Goal: Information Seeking & Learning: Learn about a topic

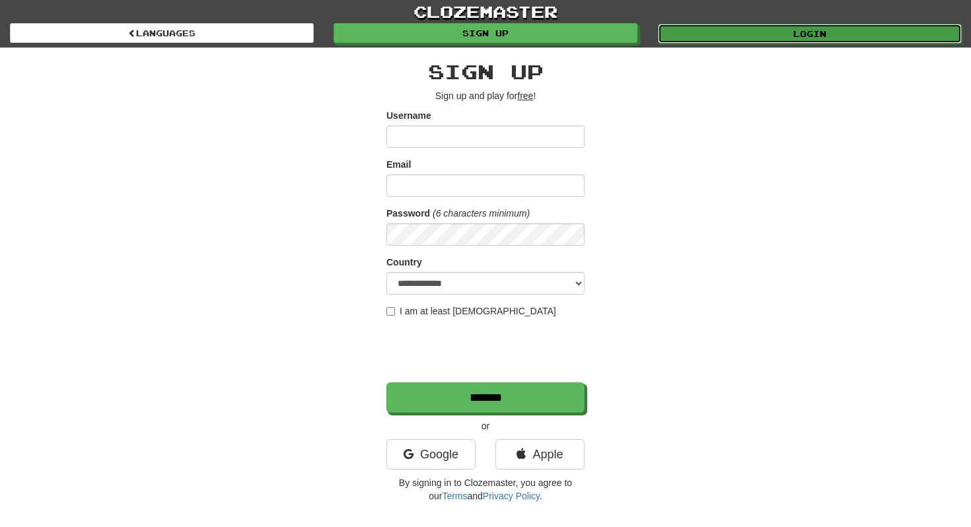
click at [771, 24] on link "Login" at bounding box center [810, 34] width 304 height 20
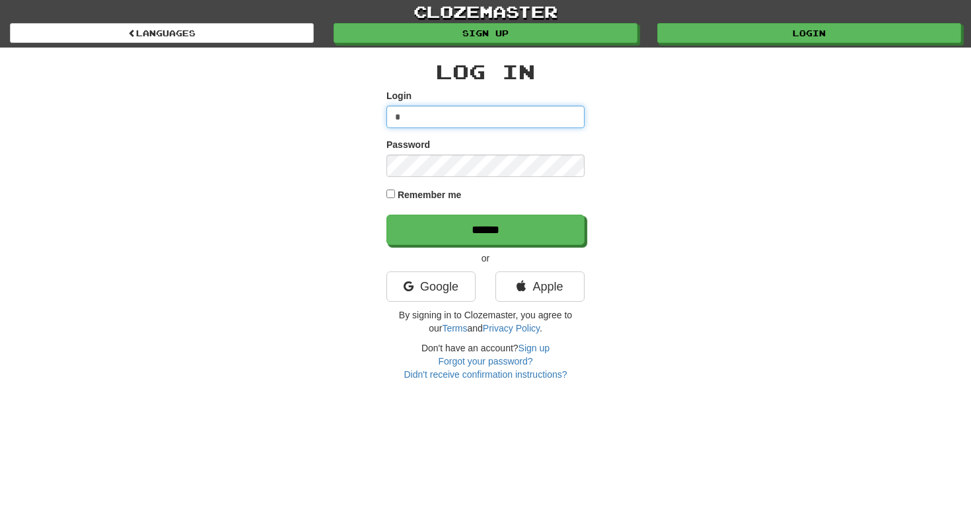
type input "**********"
click at [452, 199] on label "Remember me" at bounding box center [430, 194] width 64 height 13
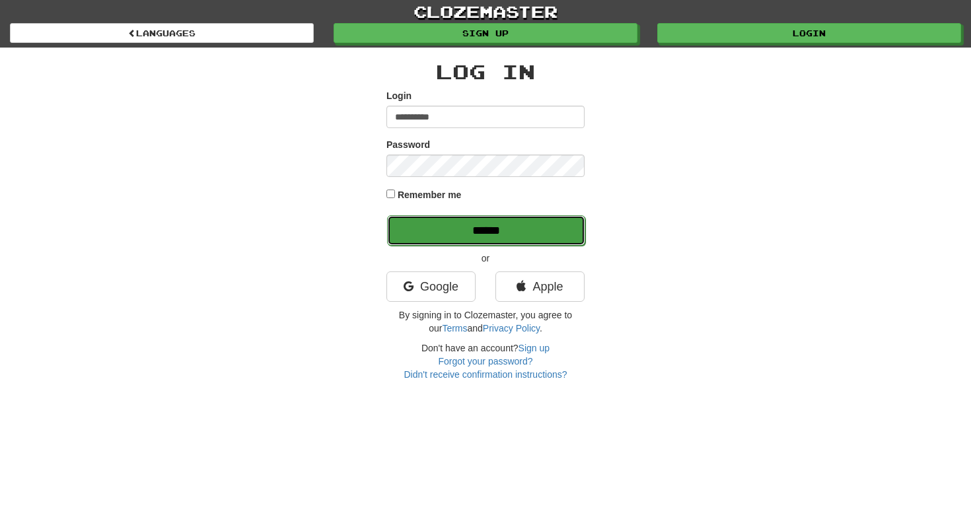
click at [467, 220] on input "******" at bounding box center [486, 230] width 198 height 30
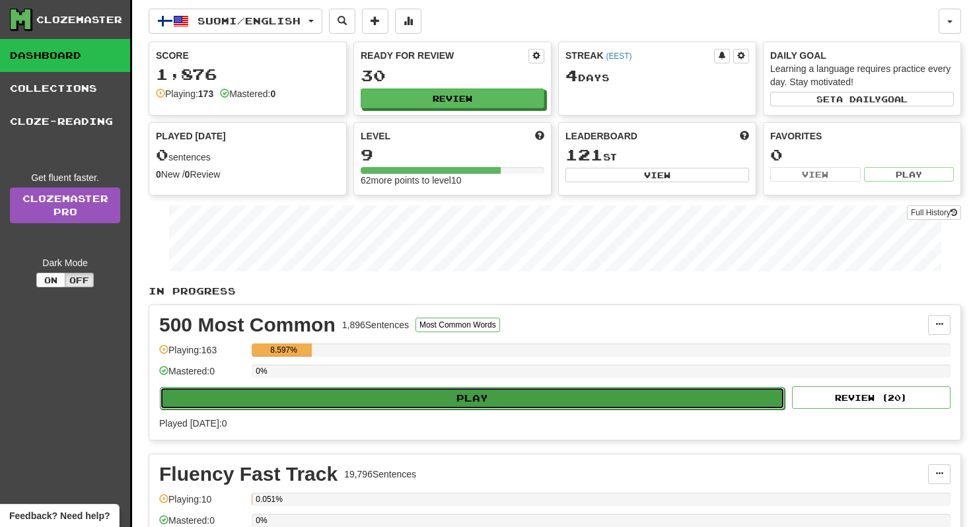
click at [508, 402] on button "Play" at bounding box center [472, 398] width 625 height 22
select select "**"
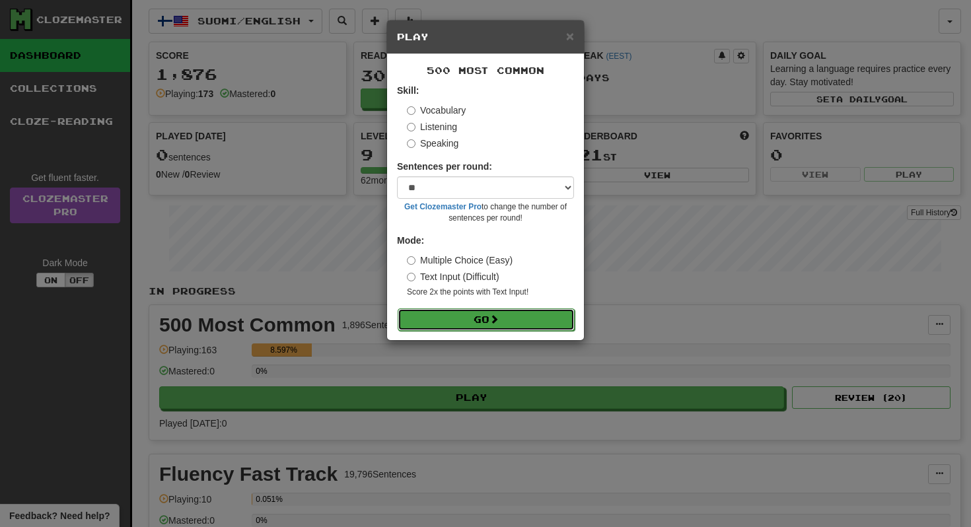
click at [498, 313] on button "Go" at bounding box center [486, 320] width 177 height 22
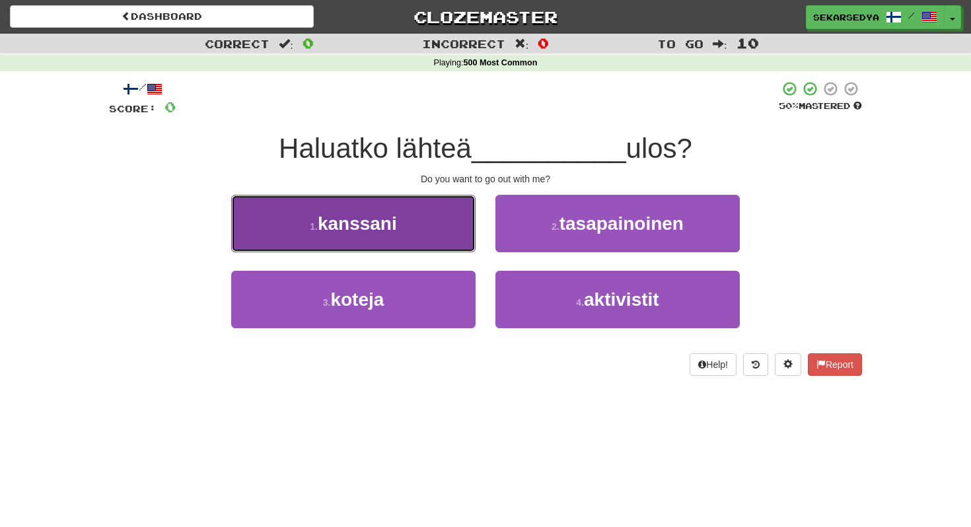
click at [438, 223] on button "1 . kanssani" at bounding box center [353, 223] width 244 height 57
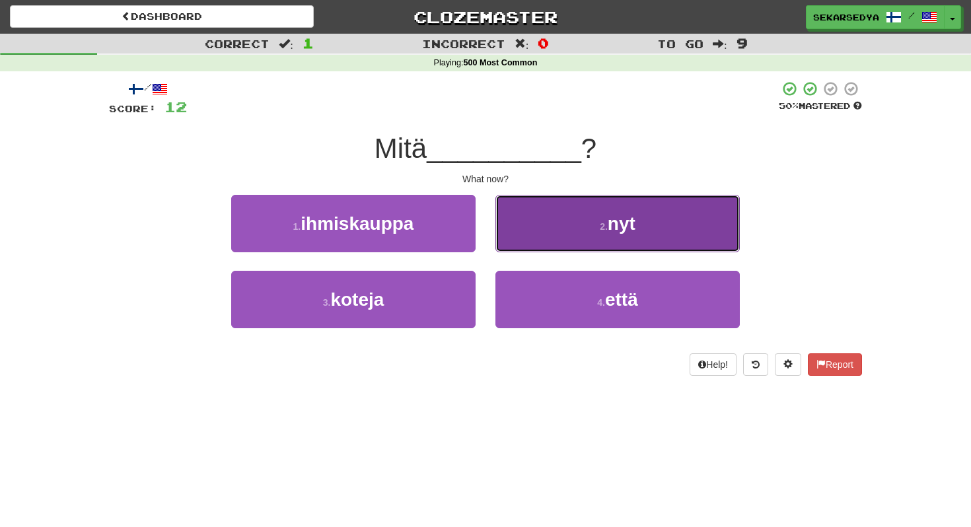
click at [523, 227] on button "2 . nyt" at bounding box center [618, 223] width 244 height 57
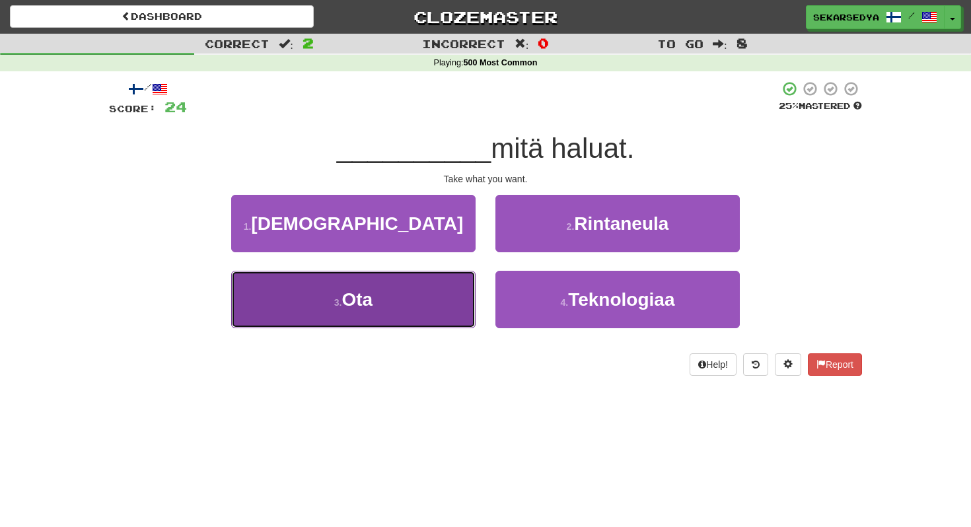
click at [429, 312] on button "3 . Ota" at bounding box center [353, 299] width 244 height 57
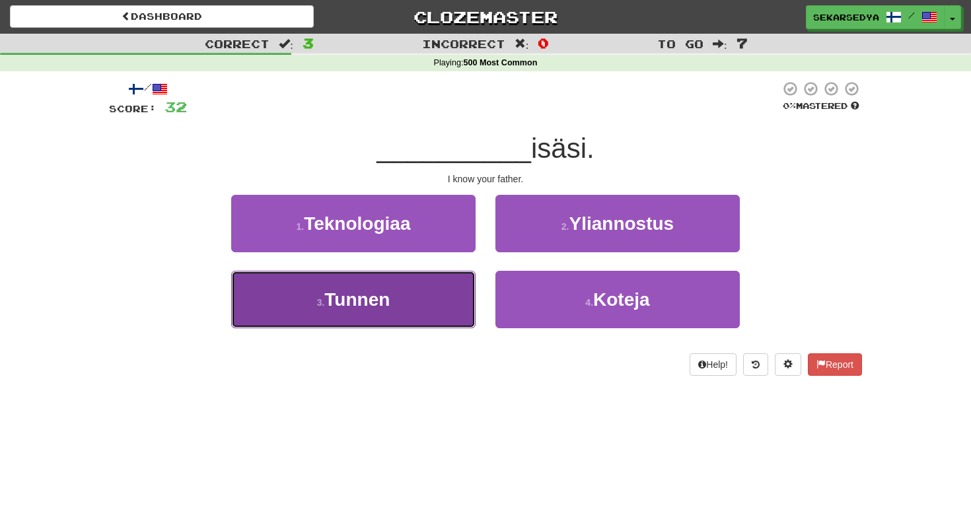
click at [443, 322] on button "3 . Tunnen" at bounding box center [353, 299] width 244 height 57
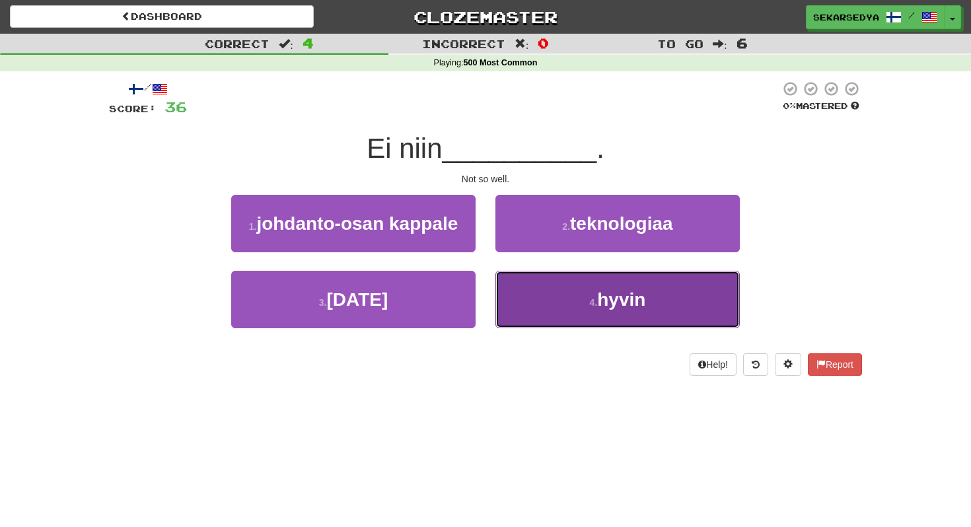
click at [582, 315] on button "4 . hyvin" at bounding box center [618, 299] width 244 height 57
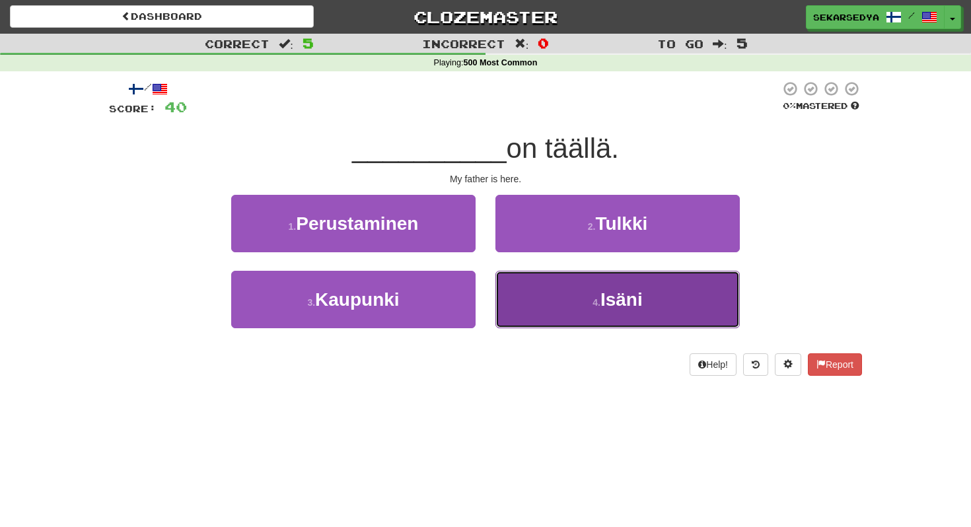
click at [550, 308] on button "4 . Isäni" at bounding box center [618, 299] width 244 height 57
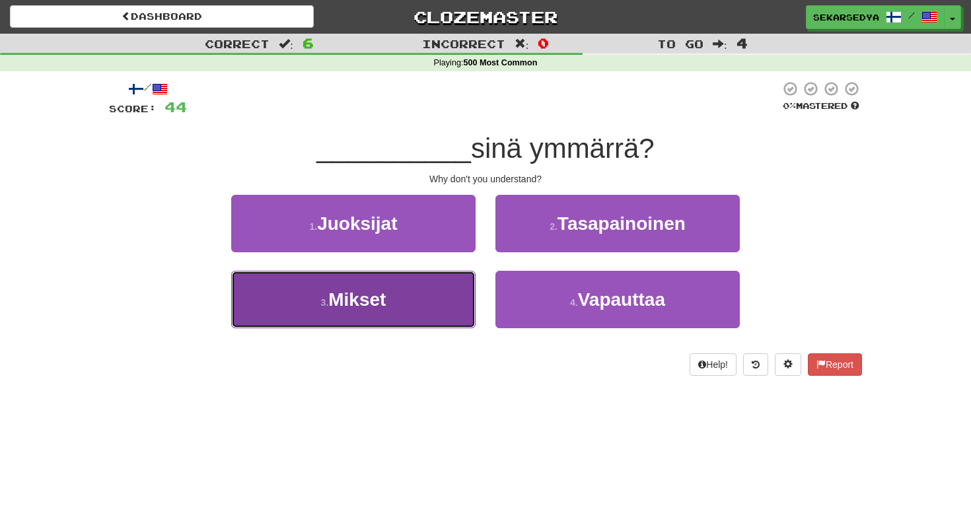
click at [424, 297] on button "3 . Mikset" at bounding box center [353, 299] width 244 height 57
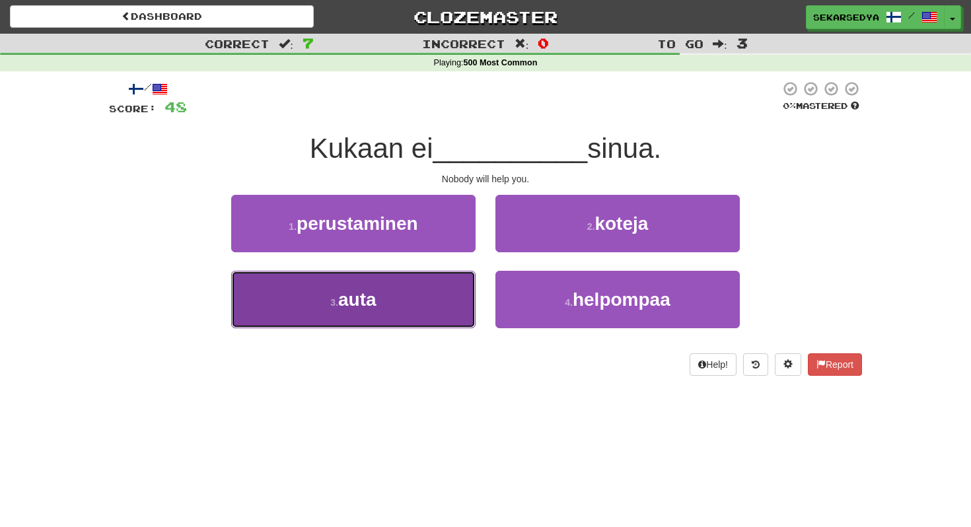
click at [442, 303] on button "3 . auta" at bounding box center [353, 299] width 244 height 57
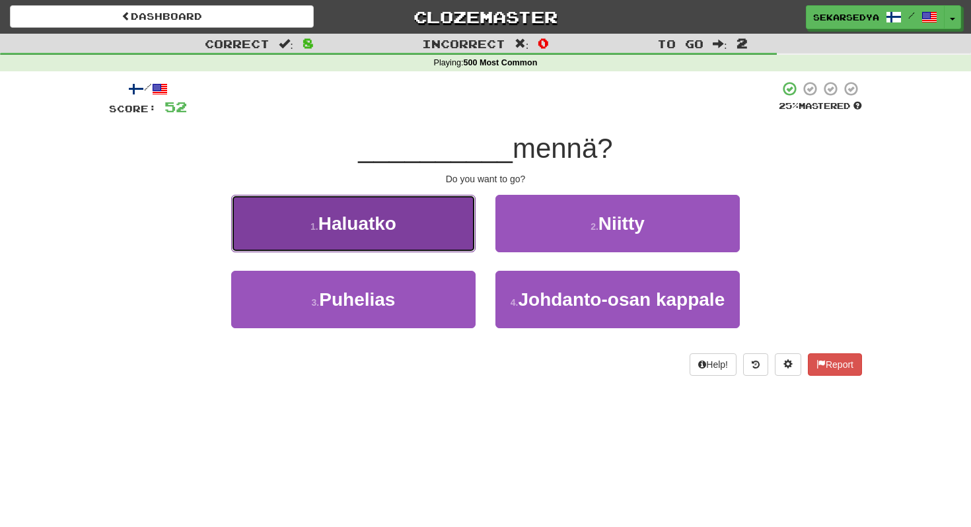
click at [441, 231] on button "1 . Haluatko" at bounding box center [353, 223] width 244 height 57
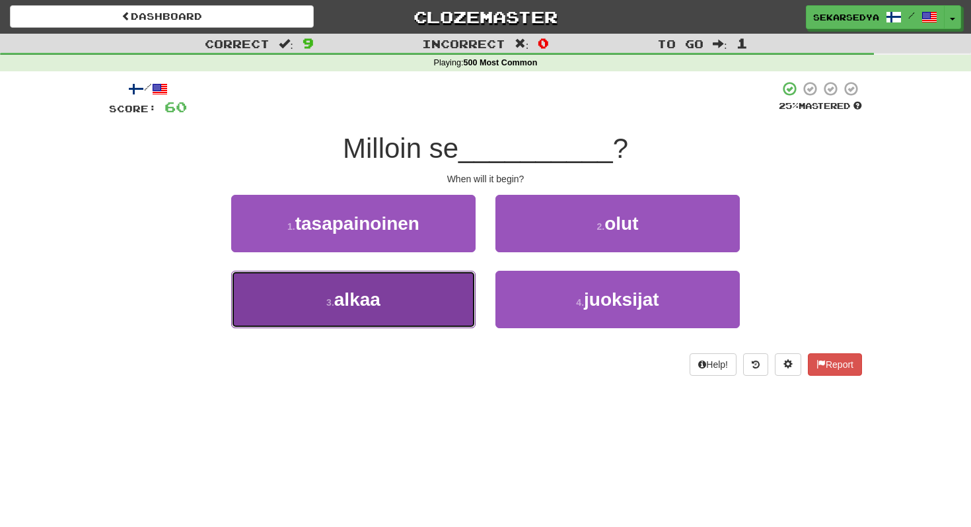
click at [434, 298] on button "3 . alkaa" at bounding box center [353, 299] width 244 height 57
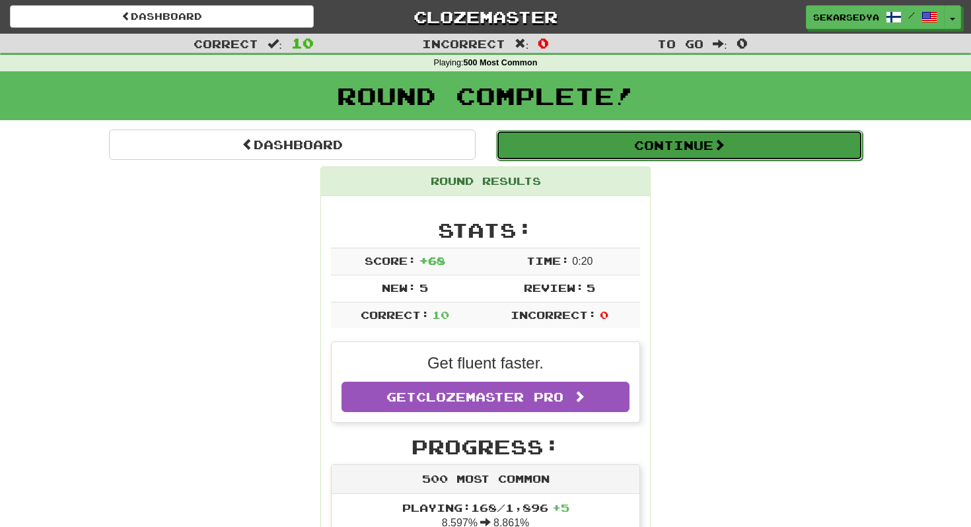
click at [599, 153] on button "Continue" at bounding box center [679, 145] width 367 height 30
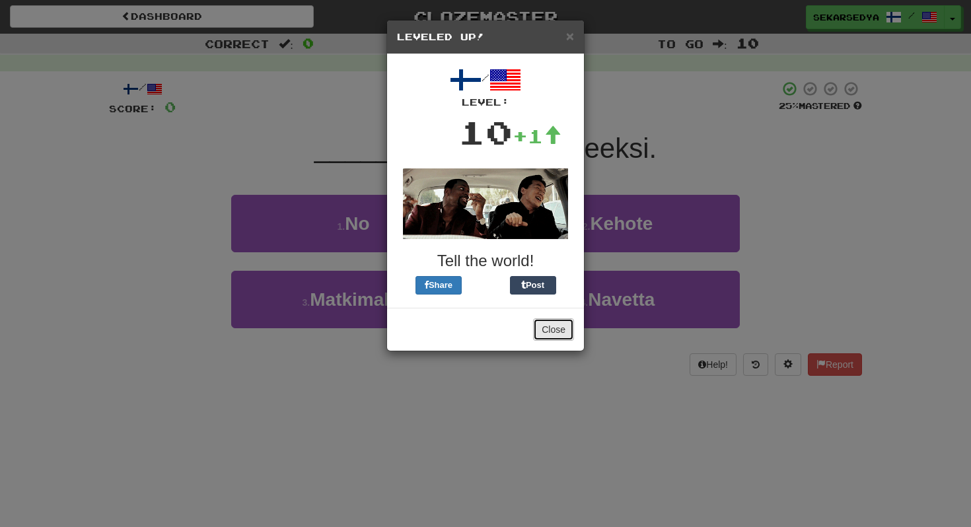
click at [557, 324] on button "Close" at bounding box center [553, 330] width 41 height 22
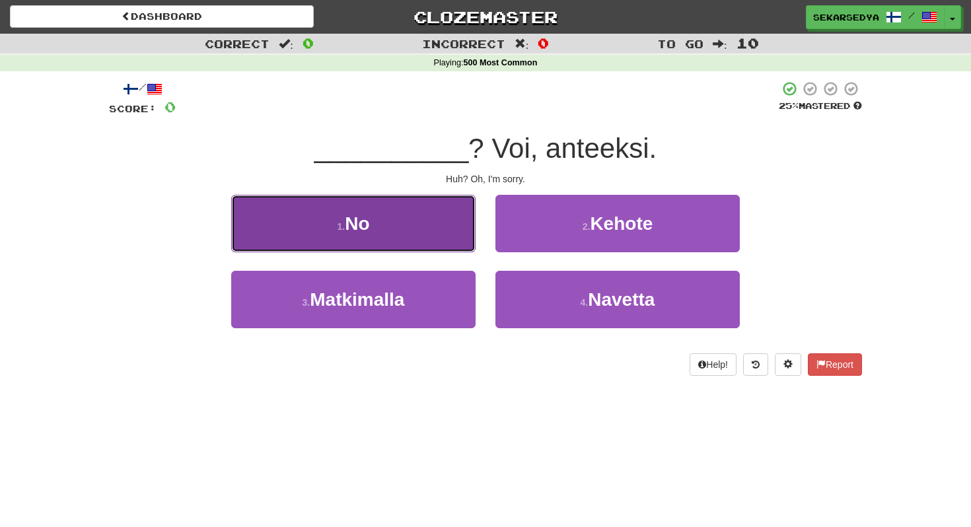
click at [410, 235] on button "1 . No" at bounding box center [353, 223] width 244 height 57
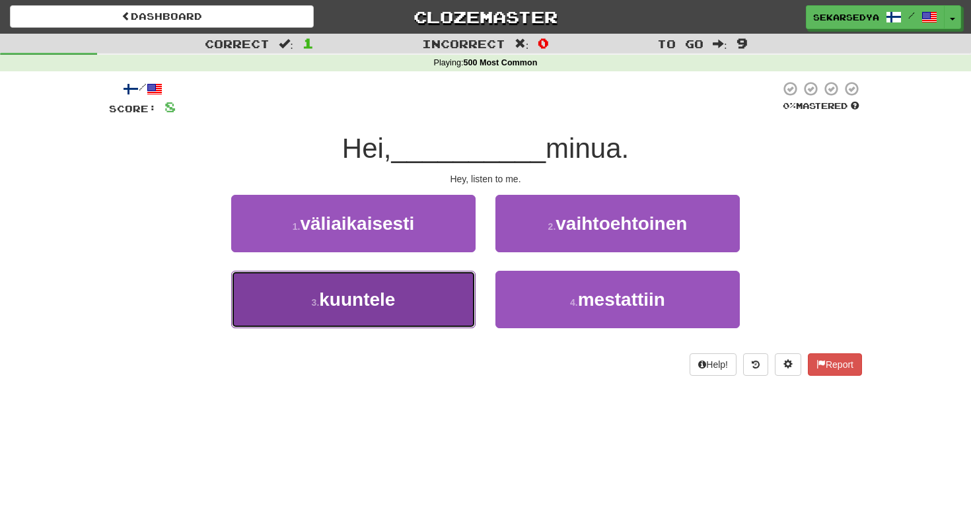
click at [423, 285] on button "3 . kuuntele" at bounding box center [353, 299] width 244 height 57
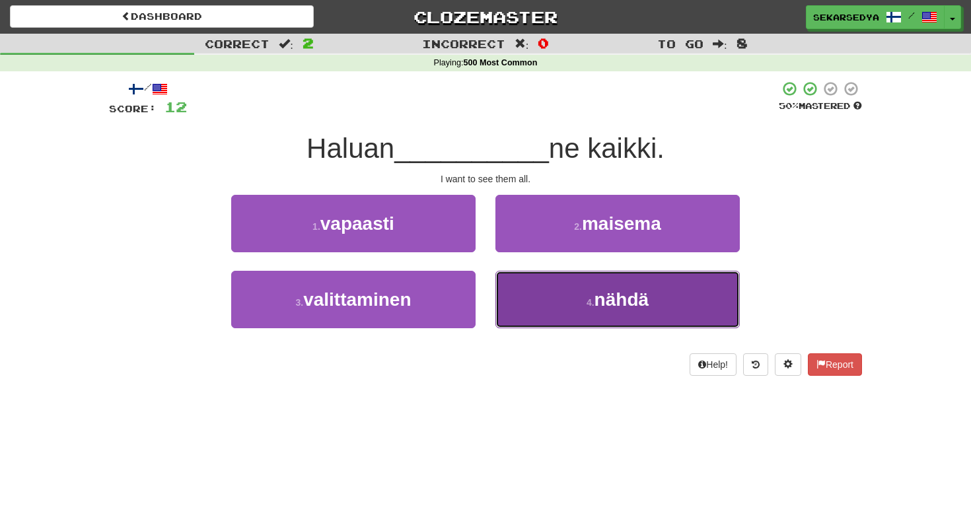
click at [592, 310] on button "4 . nähdä" at bounding box center [618, 299] width 244 height 57
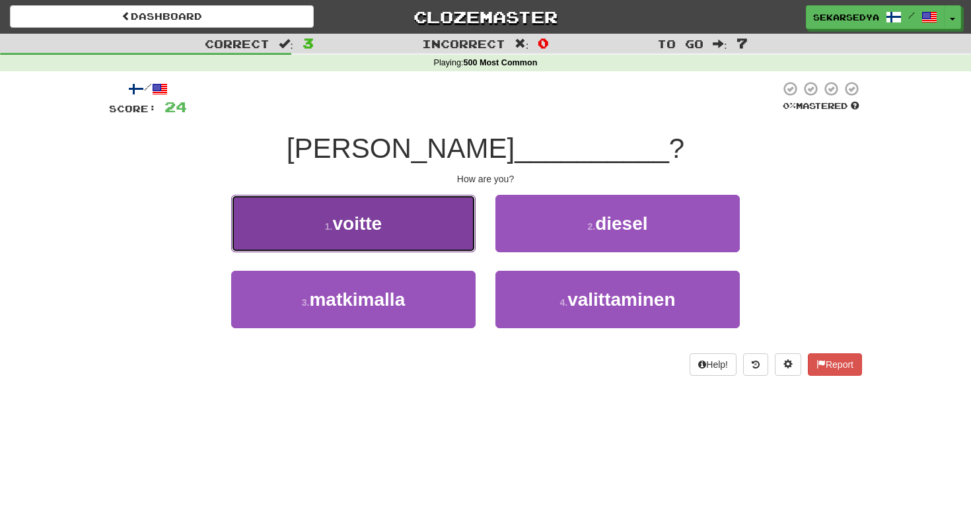
click at [430, 230] on button "1 . voitte" at bounding box center [353, 223] width 244 height 57
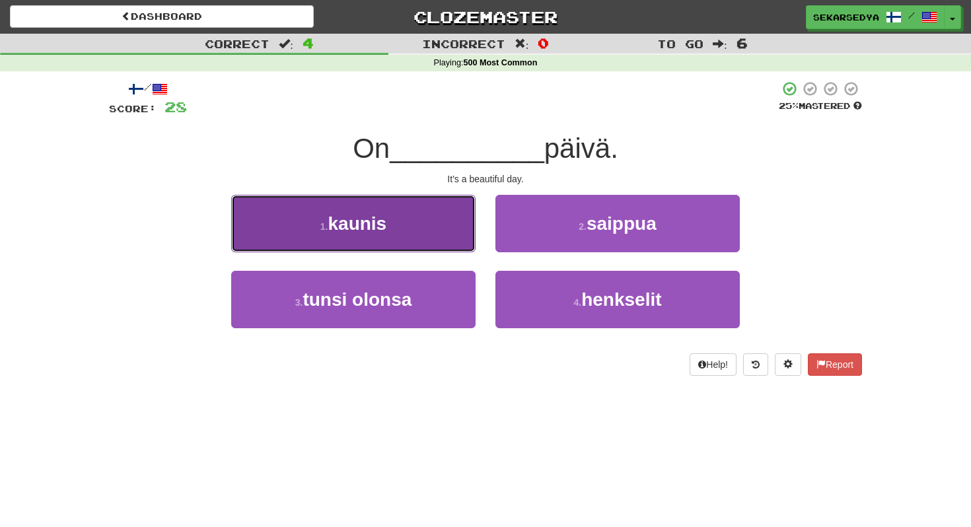
click at [409, 247] on button "1 . kaunis" at bounding box center [353, 223] width 244 height 57
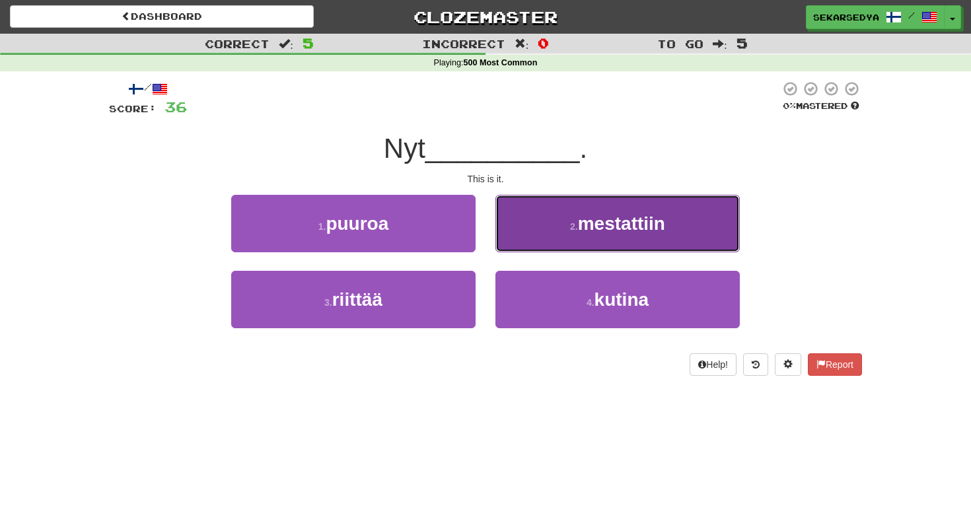
click at [552, 230] on button "2 . mestattiin" at bounding box center [618, 223] width 244 height 57
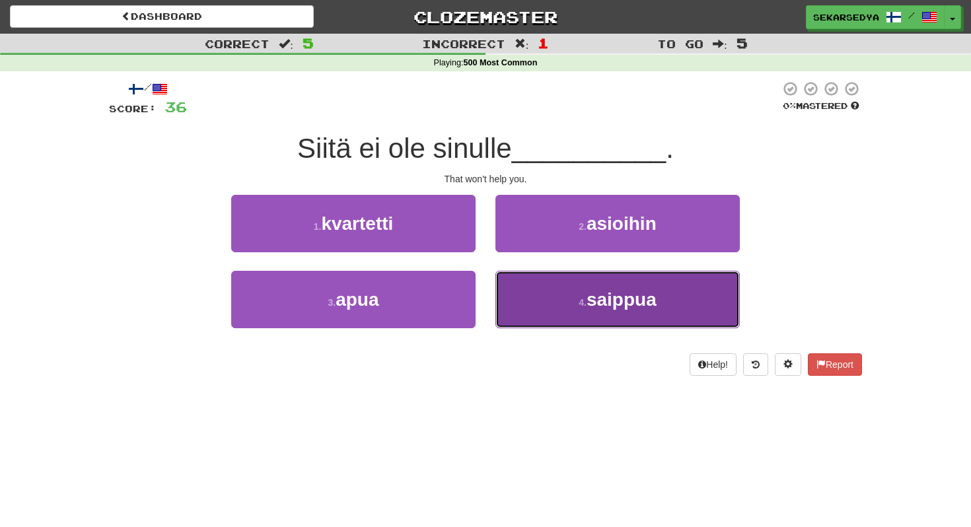
click at [582, 293] on button "4 . saippua" at bounding box center [618, 299] width 244 height 57
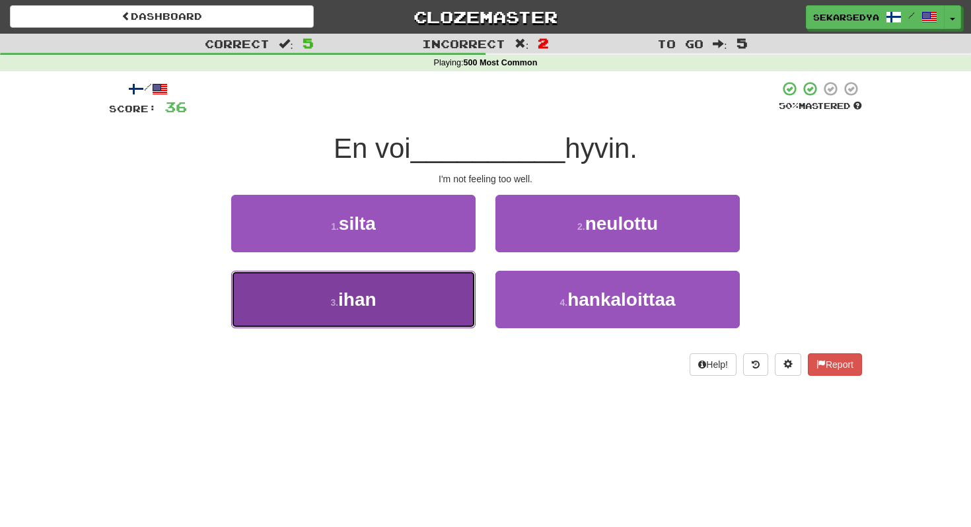
click at [427, 309] on button "3 . ihan" at bounding box center [353, 299] width 244 height 57
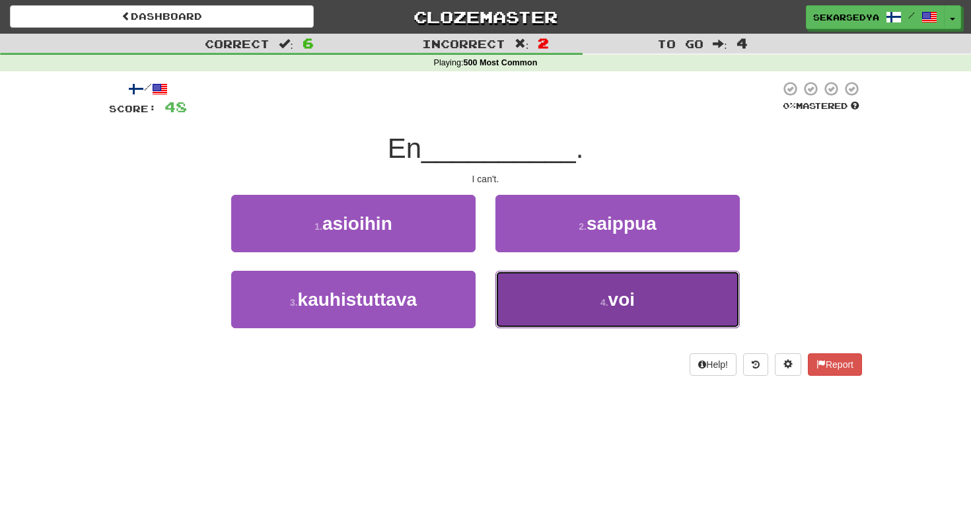
click at [568, 301] on button "4 . voi" at bounding box center [618, 299] width 244 height 57
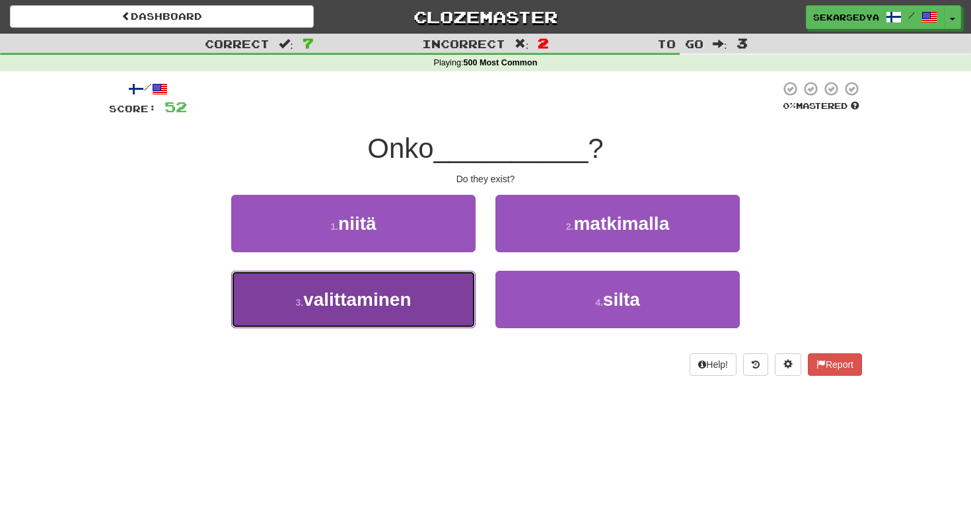
click at [412, 317] on button "3 . valittaminen" at bounding box center [353, 299] width 244 height 57
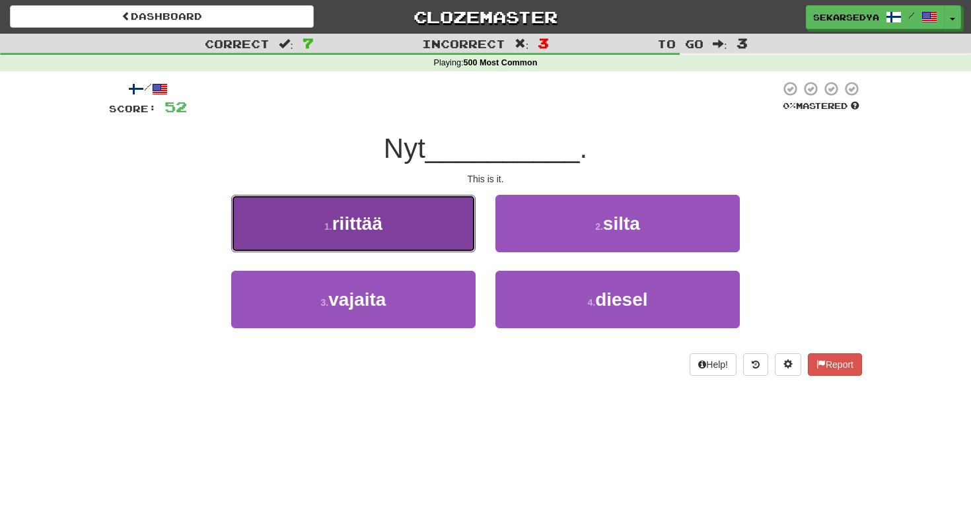
click at [410, 230] on button "1 . riittää" at bounding box center [353, 223] width 244 height 57
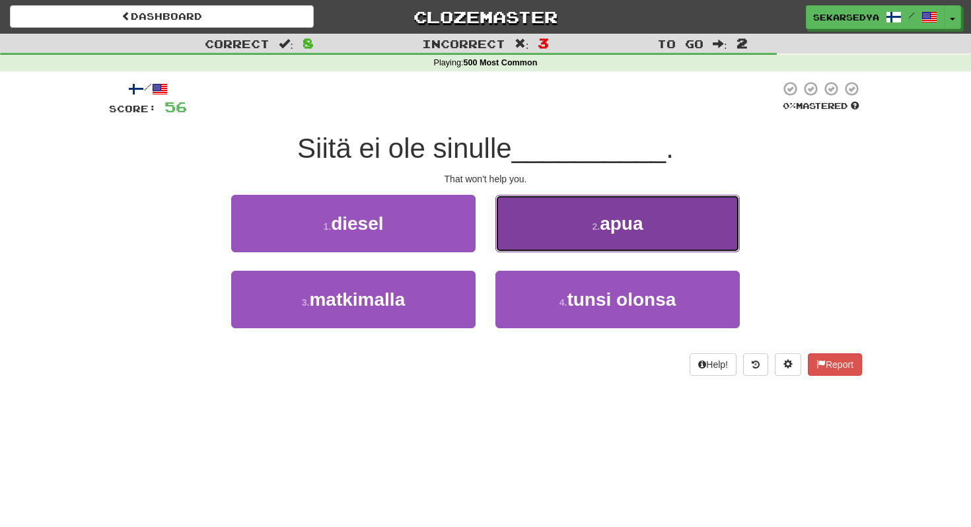
click at [533, 220] on button "2 . apua" at bounding box center [618, 223] width 244 height 57
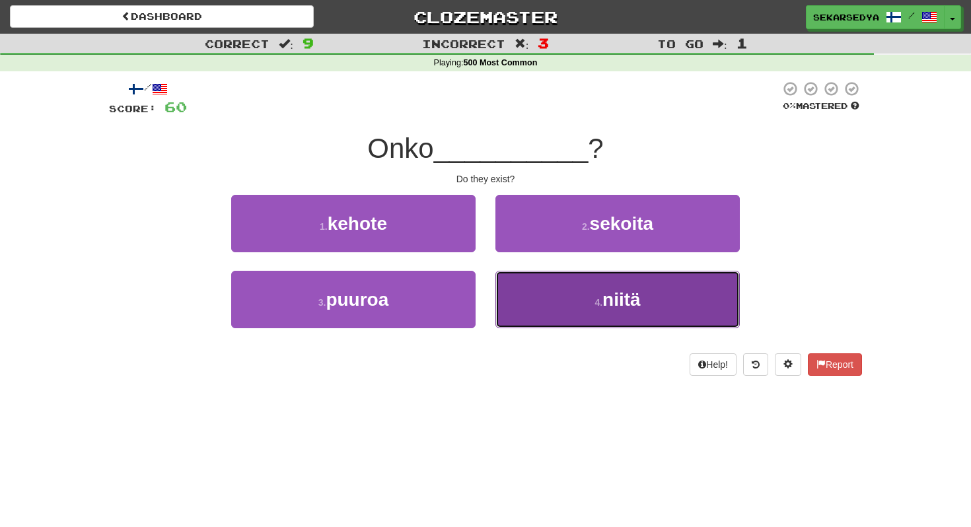
click at [562, 305] on button "4 . niitä" at bounding box center [618, 299] width 244 height 57
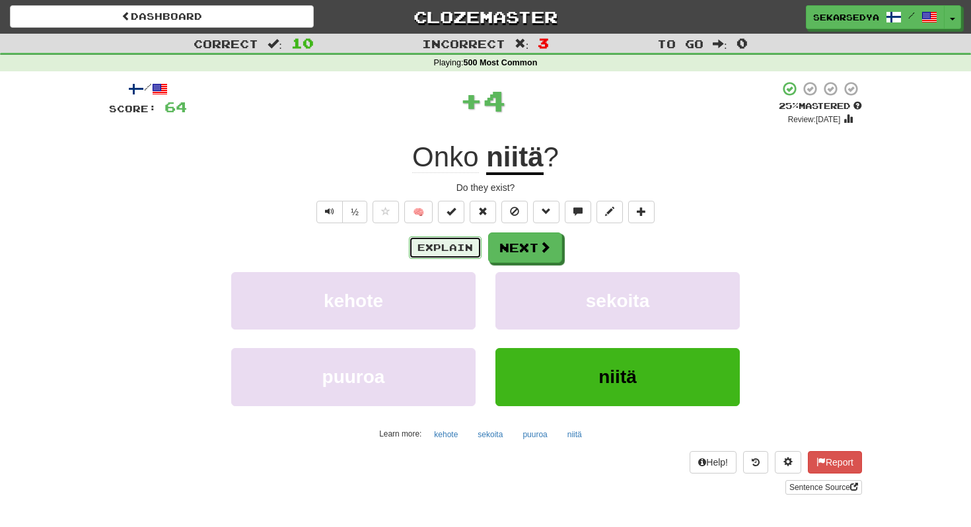
click at [464, 244] on button "Explain" at bounding box center [445, 248] width 73 height 22
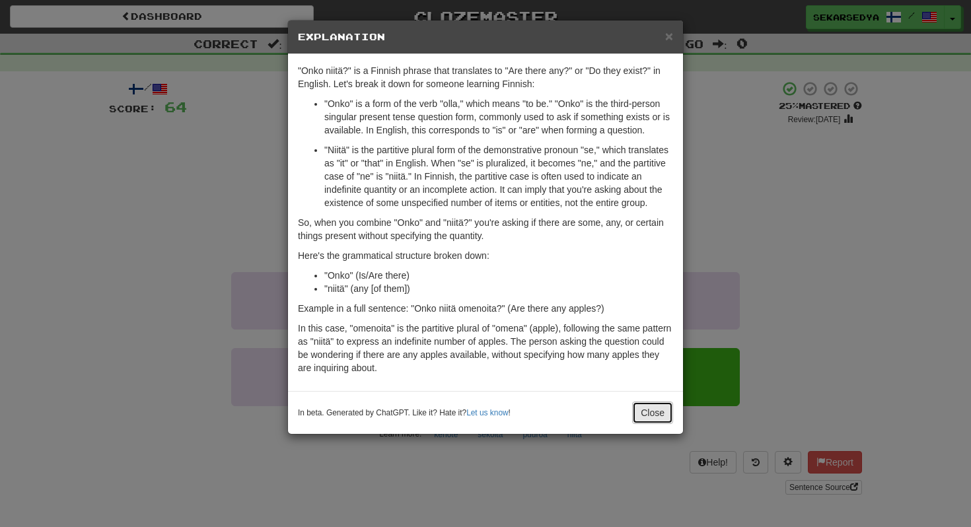
click at [659, 424] on button "Close" at bounding box center [652, 413] width 41 height 22
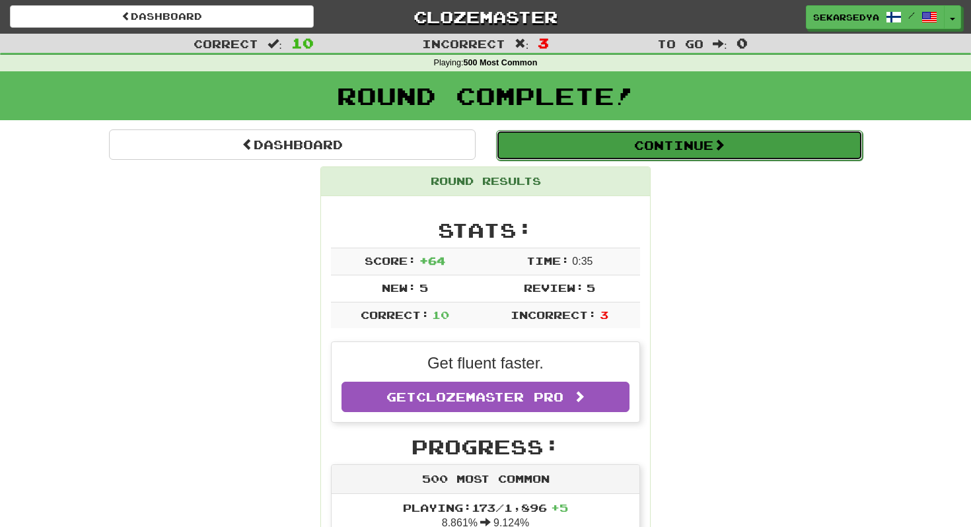
click at [569, 154] on button "Continue" at bounding box center [679, 145] width 367 height 30
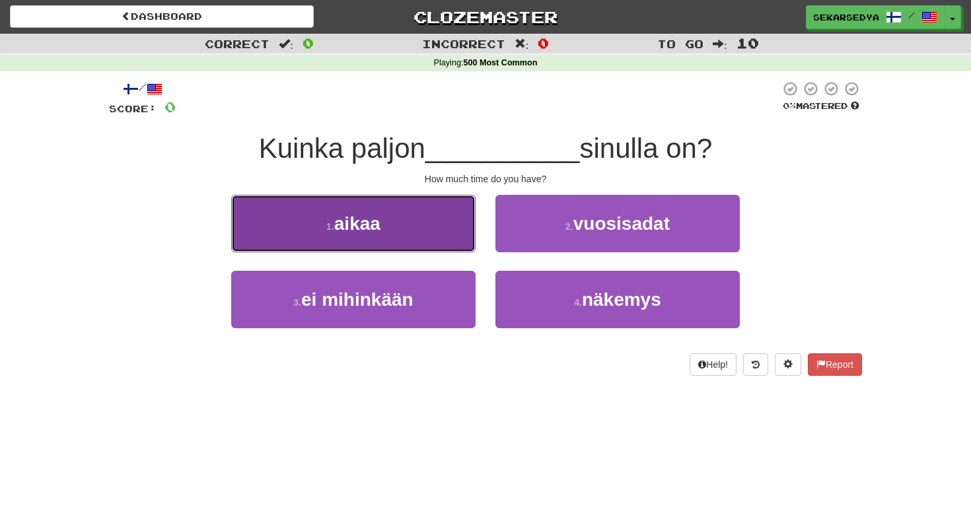
click at [423, 243] on button "1 . aikaa" at bounding box center [353, 223] width 244 height 57
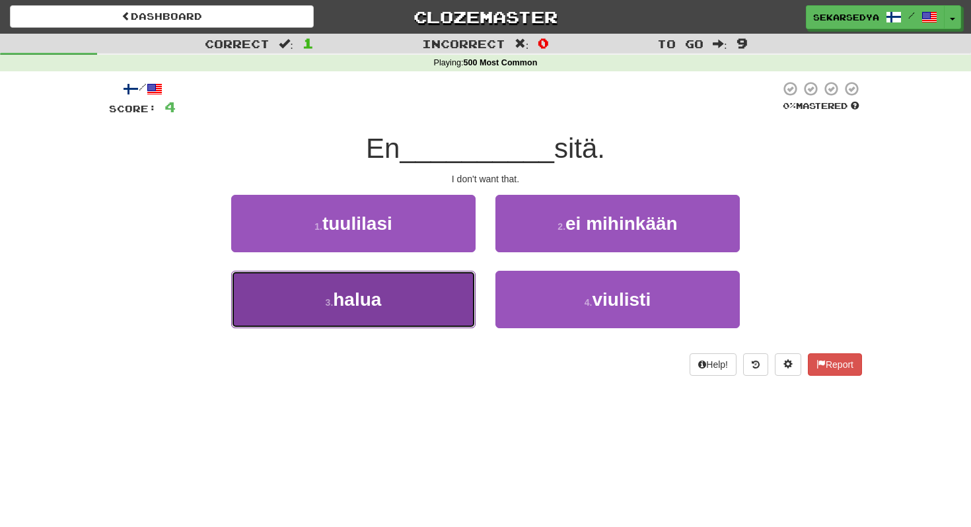
click at [433, 295] on button "3 . halua" at bounding box center [353, 299] width 244 height 57
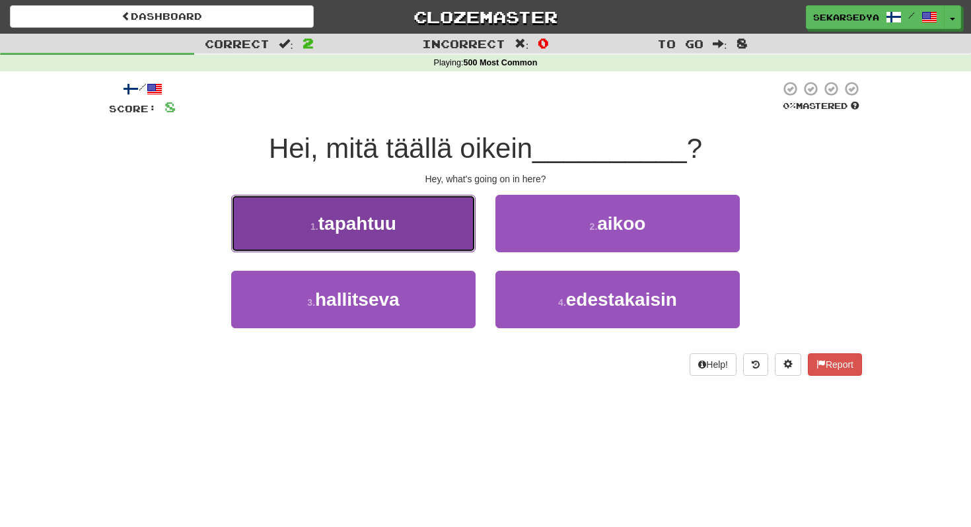
click at [441, 229] on button "1 . tapahtuu" at bounding box center [353, 223] width 244 height 57
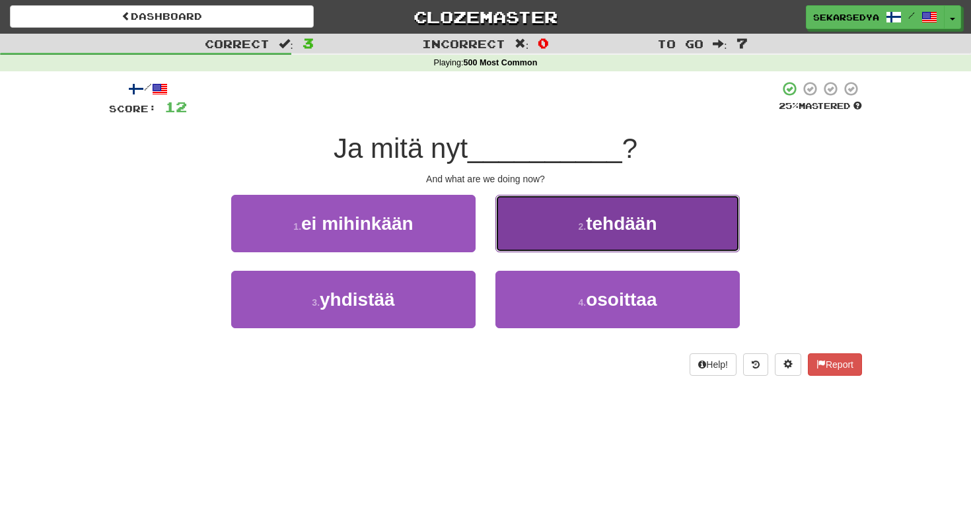
click at [521, 219] on button "2 . tehdään" at bounding box center [618, 223] width 244 height 57
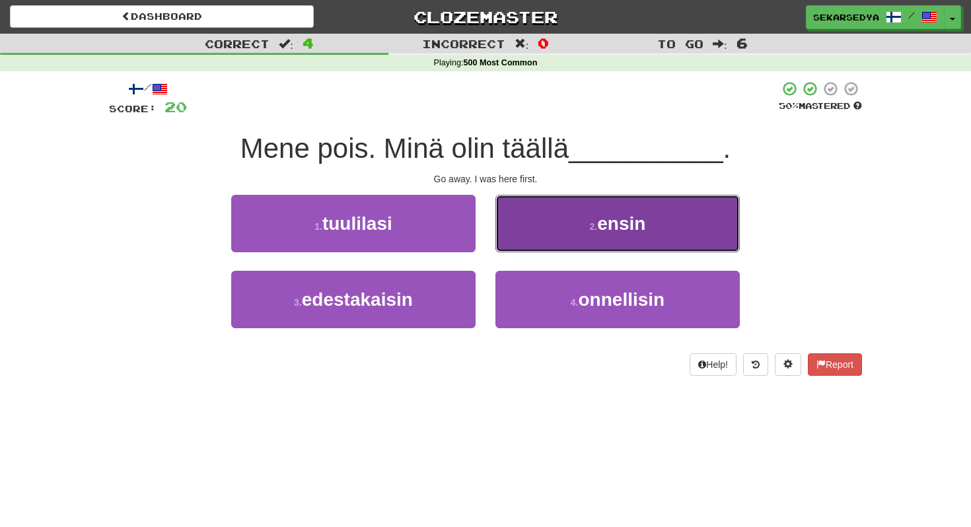
click at [535, 229] on button "2 . ensin" at bounding box center [618, 223] width 244 height 57
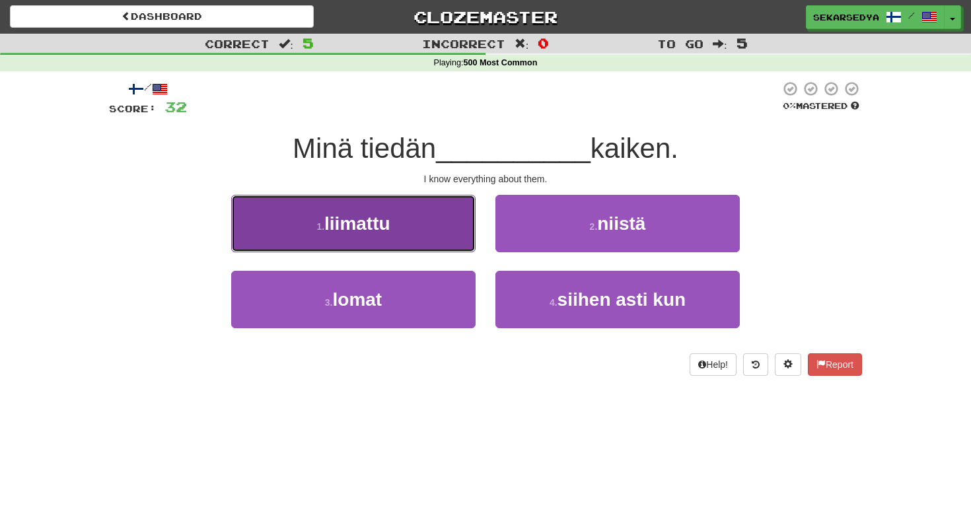
click at [416, 239] on button "1 . liimattu" at bounding box center [353, 223] width 244 height 57
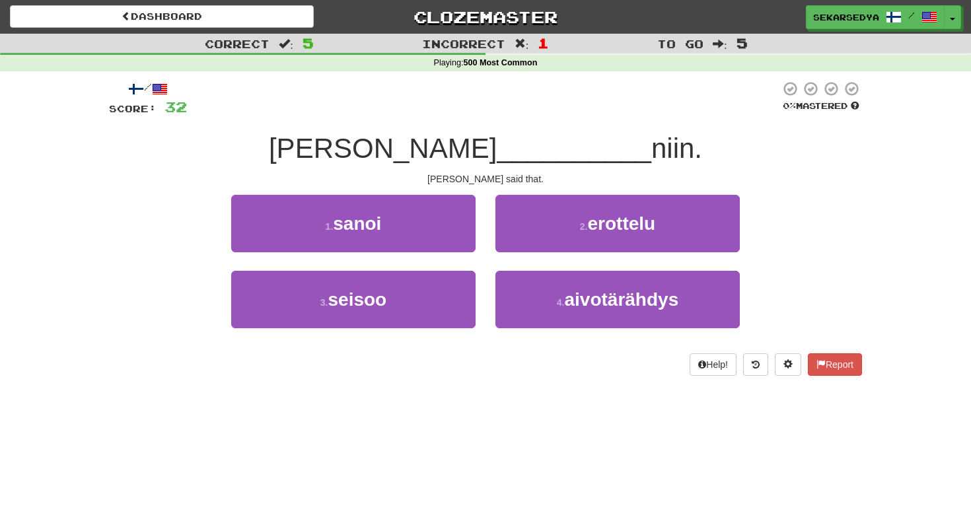
click at [428, 252] on div "1 . sanoi" at bounding box center [353, 233] width 264 height 76
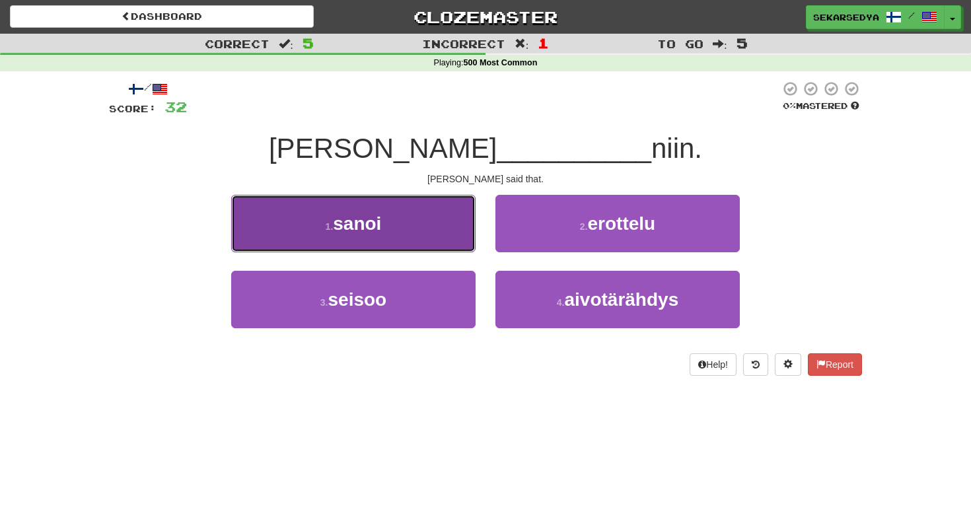
click at [432, 237] on button "1 . sanoi" at bounding box center [353, 223] width 244 height 57
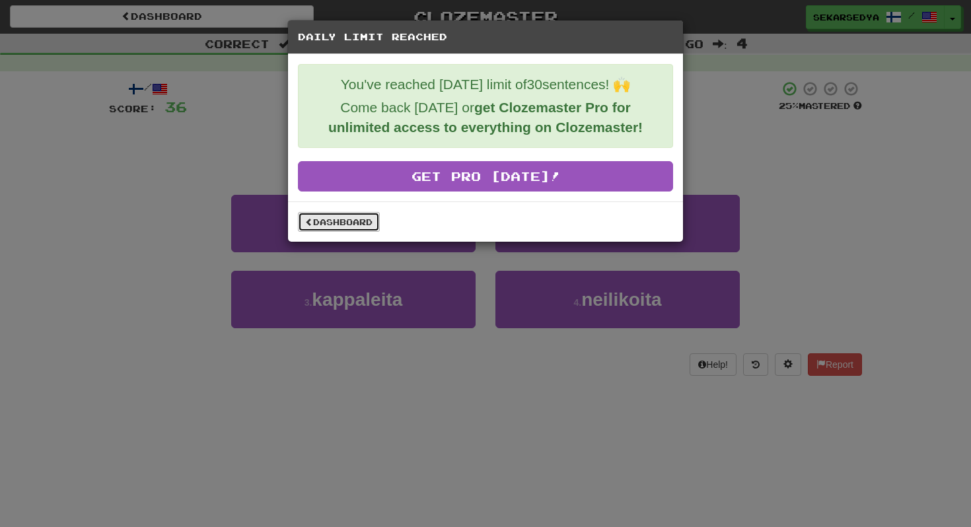
click at [361, 229] on link "Dashboard" at bounding box center [339, 222] width 82 height 20
